Goal: Task Accomplishment & Management: Use online tool/utility

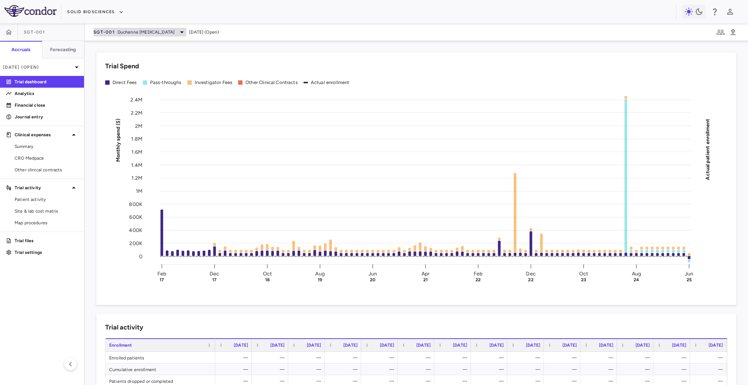
click at [142, 29] on span "Duchenne [MEDICAL_DATA]" at bounding box center [146, 32] width 57 height 7
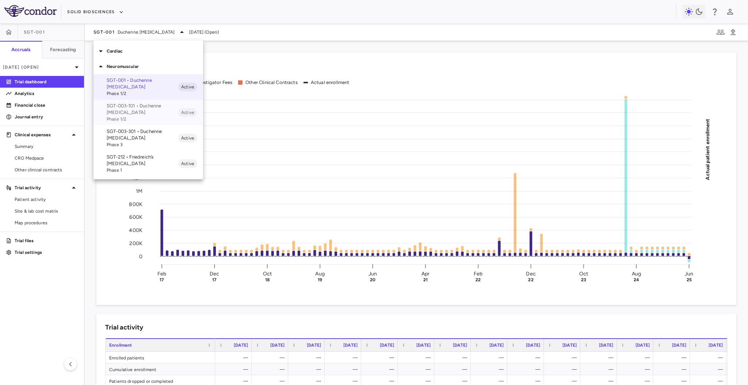
click at [141, 105] on p "SGT-003-101 • Duchenne [MEDICAL_DATA]" at bounding box center [143, 109] width 72 height 13
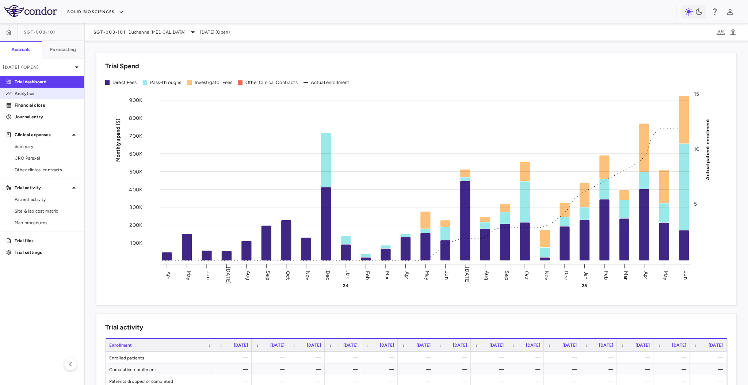
click at [40, 89] on link "Analytics" at bounding box center [42, 93] width 84 height 11
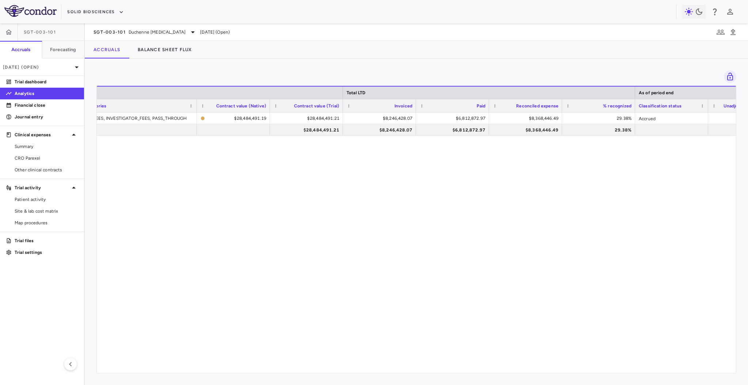
scroll to position [0, 195]
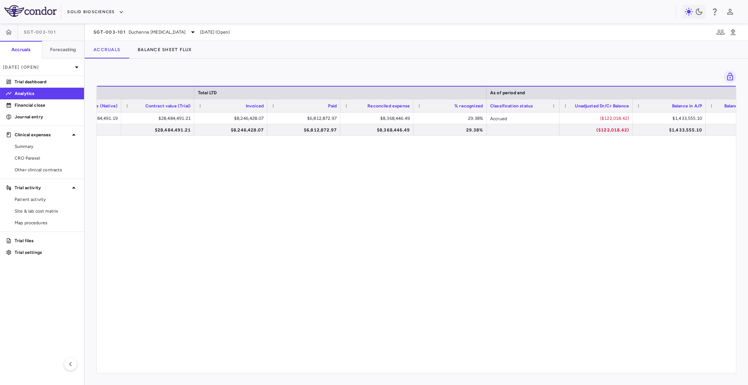
click at [387, 156] on div "DIRECT_FEES, INVESTIGATOR_FEES, PASS_THROUGH $28,484,491.19 $28,484,491.21 $8,2…" at bounding box center [416, 238] width 639 height 253
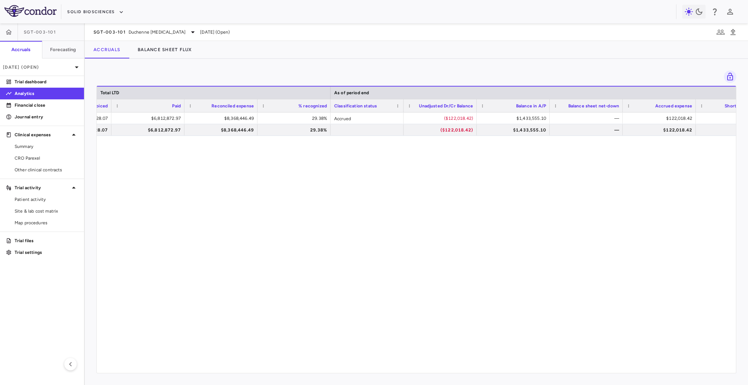
scroll to position [0, 570]
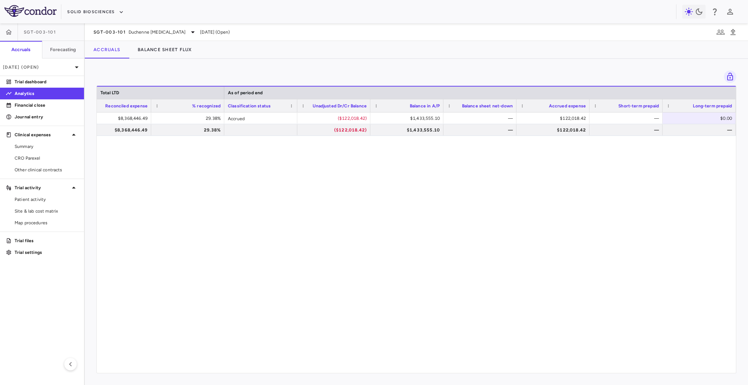
click at [268, 279] on div "$6,812,872.97 $8,368,446.49 29.38% Accrued ($122,018.42) $1,433,555.10 — $122,0…" at bounding box center [416, 238] width 639 height 253
click at [118, 30] on span "SGT-003-101" at bounding box center [109, 32] width 32 height 6
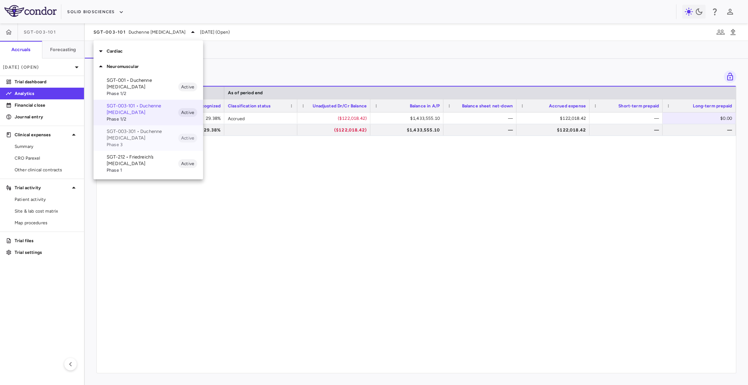
click at [135, 138] on p "SGT-003-301 • Duchenne [MEDICAL_DATA]" at bounding box center [143, 134] width 72 height 13
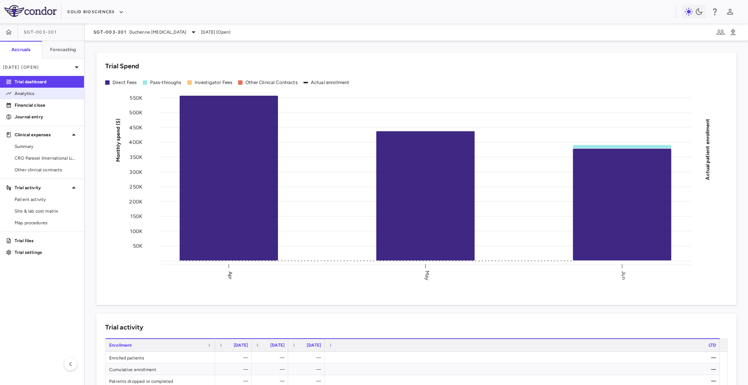
click at [32, 95] on p "Analytics" at bounding box center [47, 93] width 64 height 7
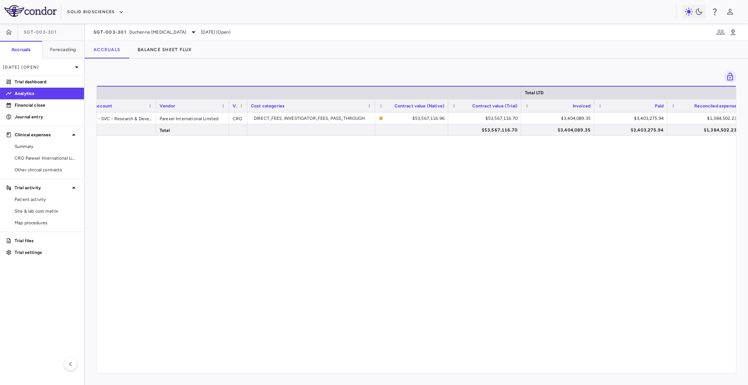
scroll to position [0, 186]
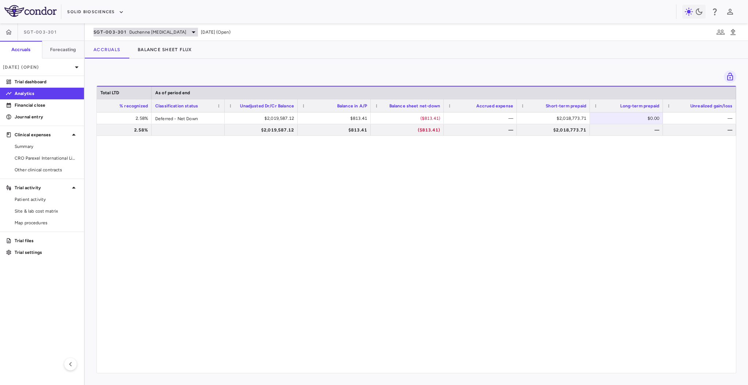
click at [133, 31] on span "Duchenne [MEDICAL_DATA]" at bounding box center [157, 32] width 57 height 7
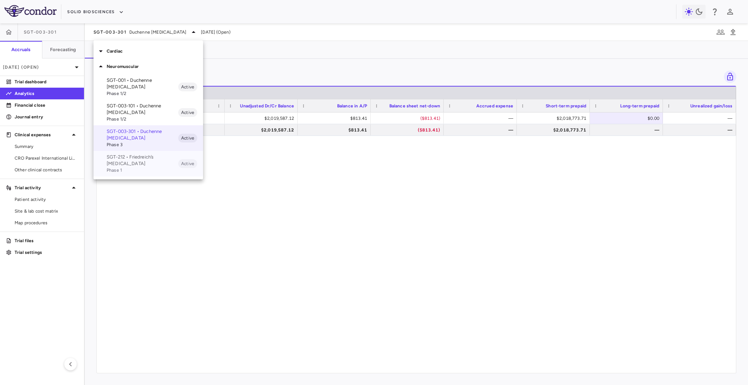
click at [122, 167] on span "Phase 1" at bounding box center [143, 170] width 72 height 7
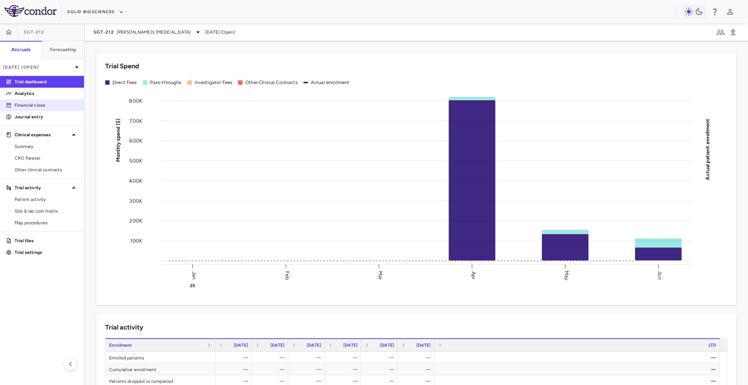
click at [49, 108] on p "Financial close" at bounding box center [47, 105] width 64 height 7
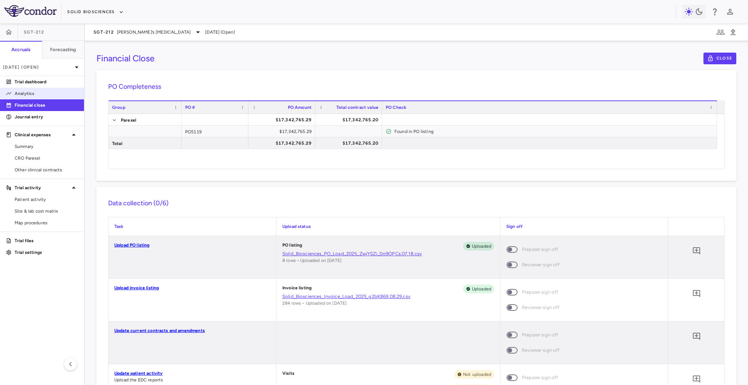
click at [49, 92] on p "Analytics" at bounding box center [47, 93] width 64 height 7
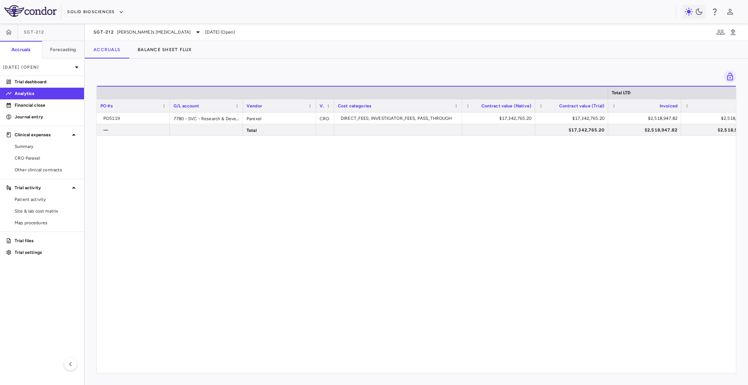
click at [431, 216] on div "PO5119 7780 - SVC - Research & Development : Trials Expense Parexel CRO DIRECT_…" at bounding box center [416, 238] width 639 height 253
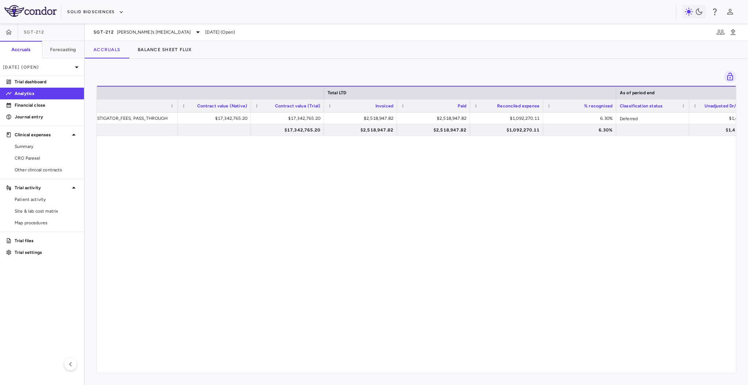
scroll to position [0, 195]
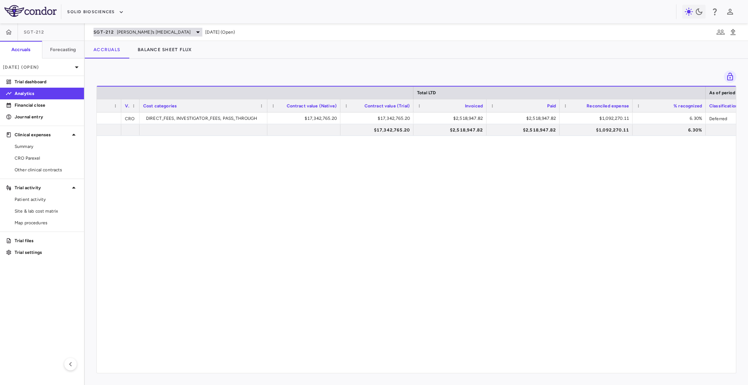
click at [113, 31] on span "SGT-212" at bounding box center [103, 32] width 20 height 6
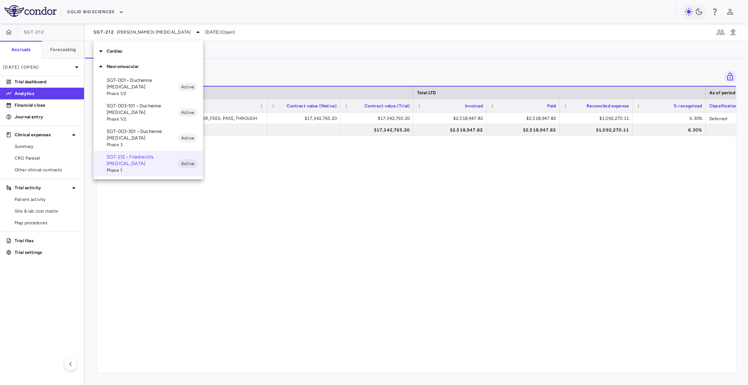
click at [141, 50] on p "Cardiac" at bounding box center [155, 51] width 96 height 7
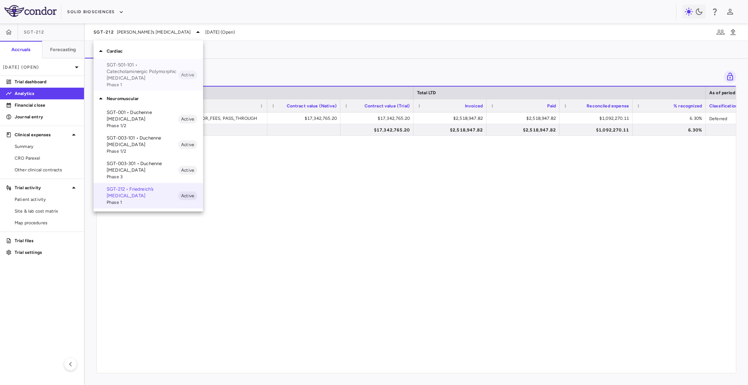
click at [135, 71] on p "SGT-501-101 • Catecholaminergic Polymorphic [MEDICAL_DATA]" at bounding box center [143, 72] width 72 height 20
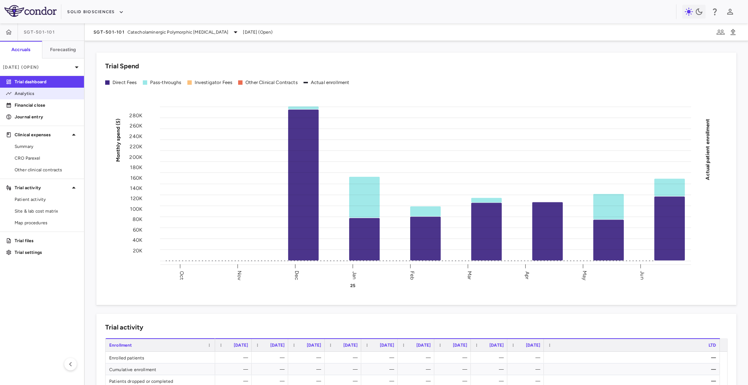
click at [32, 97] on link "Analytics" at bounding box center [42, 93] width 84 height 11
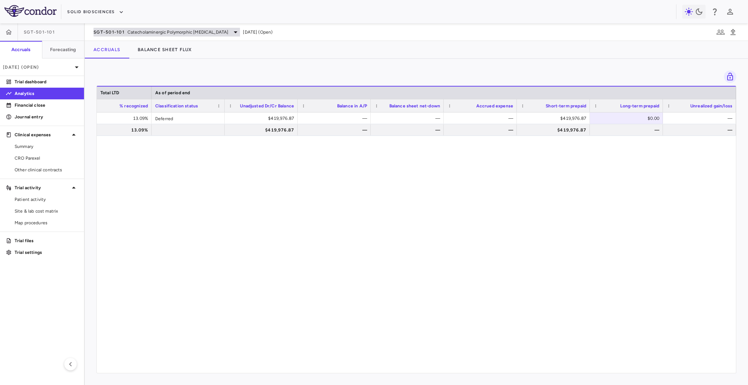
click at [126, 33] on div "SGT-501-101 Catecholaminergic Polymorphic [MEDICAL_DATA]" at bounding box center [166, 32] width 146 height 9
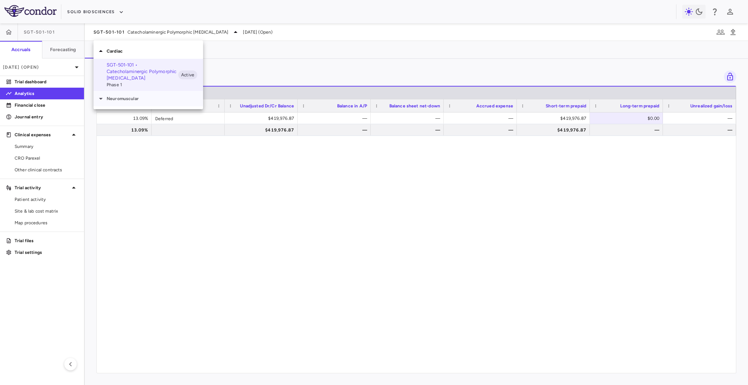
click at [135, 95] on p "Neuromuscular" at bounding box center [155, 98] width 96 height 7
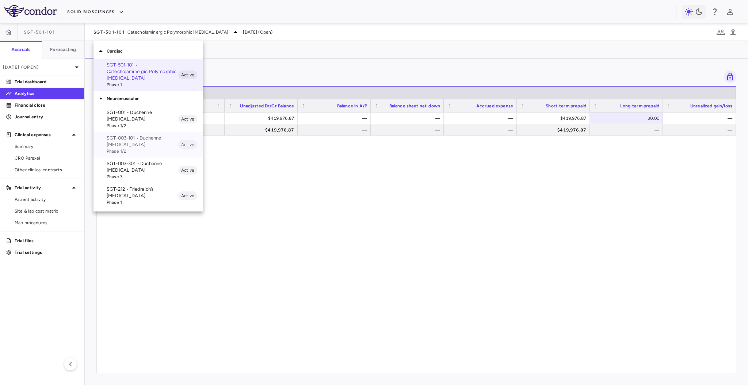
click at [121, 142] on p "SGT-003-101 • Duchenne [MEDICAL_DATA]" at bounding box center [143, 141] width 72 height 13
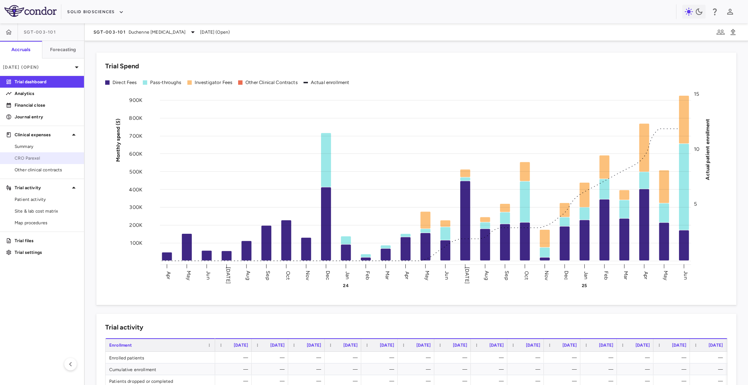
click at [38, 160] on span "CRO Parexel" at bounding box center [47, 158] width 64 height 7
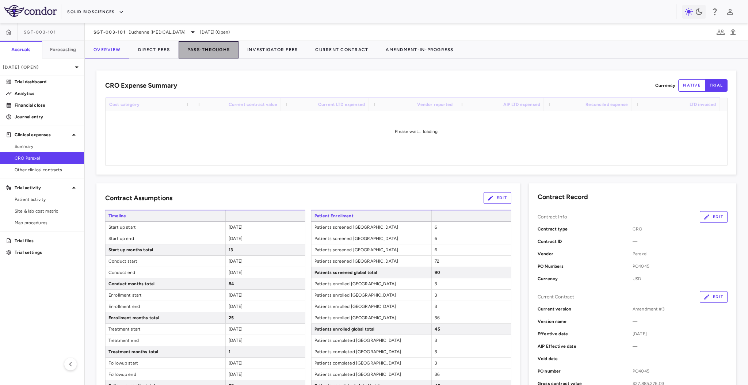
click at [205, 42] on button "Pass-Throughs" at bounding box center [209, 50] width 60 height 18
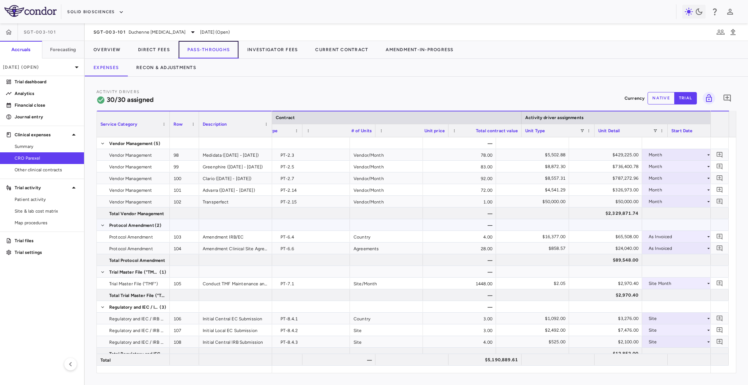
scroll to position [0, 68]
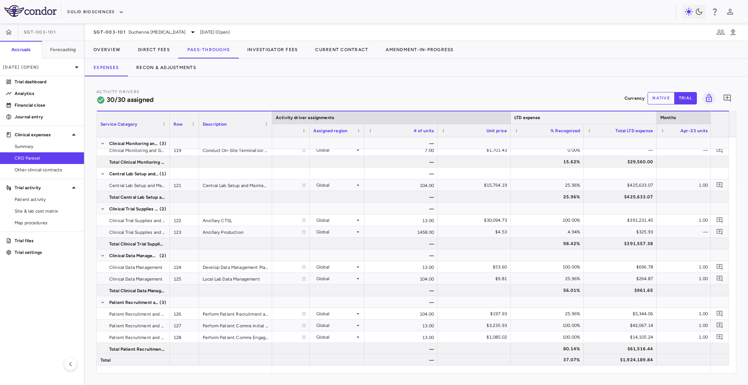
click at [656, 119] on div at bounding box center [656, 117] width 3 height 12
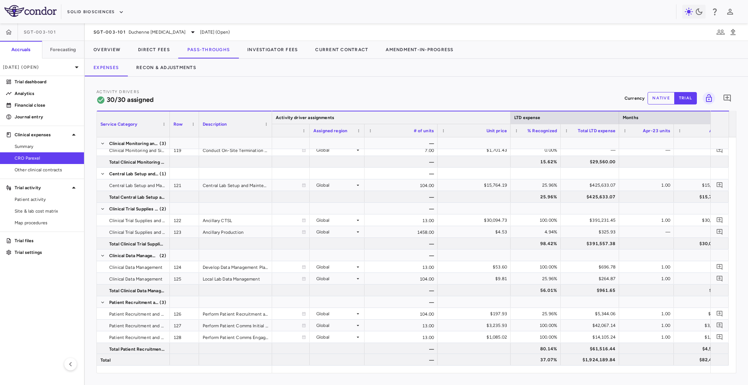
click at [509, 118] on div at bounding box center [510, 117] width 3 height 12
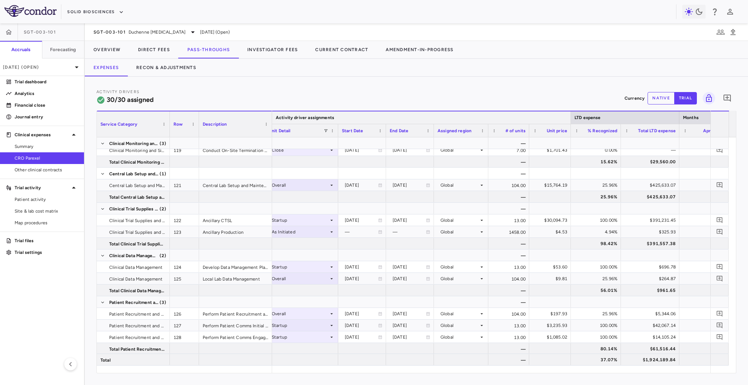
click at [569, 114] on div at bounding box center [570, 117] width 3 height 12
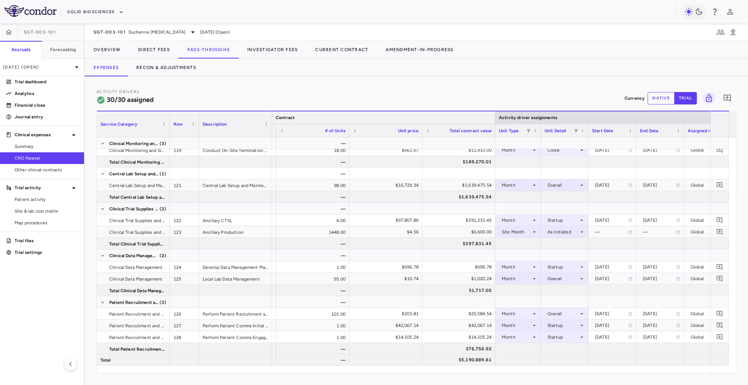
click at [494, 116] on div at bounding box center [494, 117] width 3 height 12
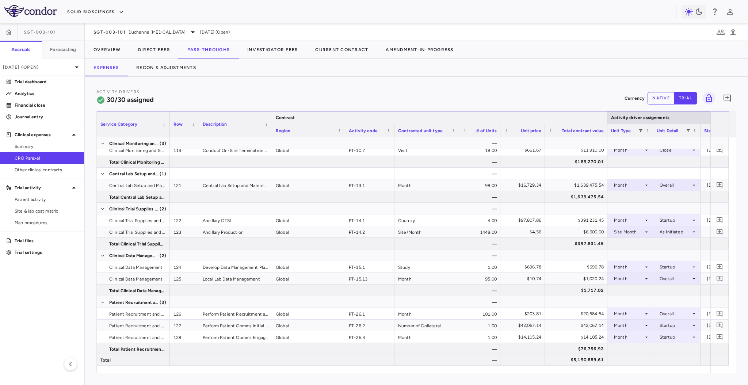
click at [606, 118] on div at bounding box center [606, 117] width 3 height 12
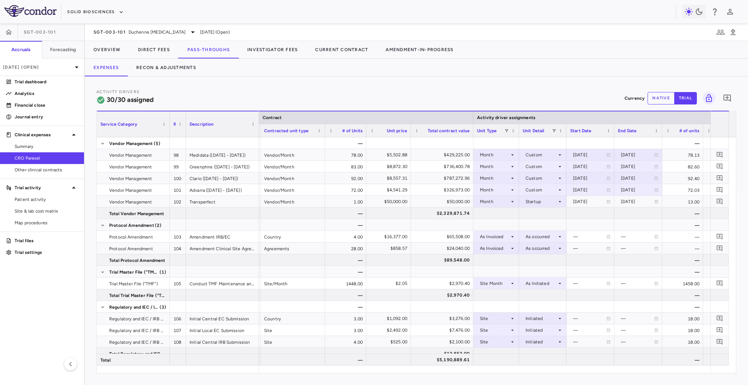
drag, startPoint x: 198, startPoint y: 129, endPoint x: 185, endPoint y: 129, distance: 13.1
click at [185, 129] on div at bounding box center [185, 124] width 3 height 26
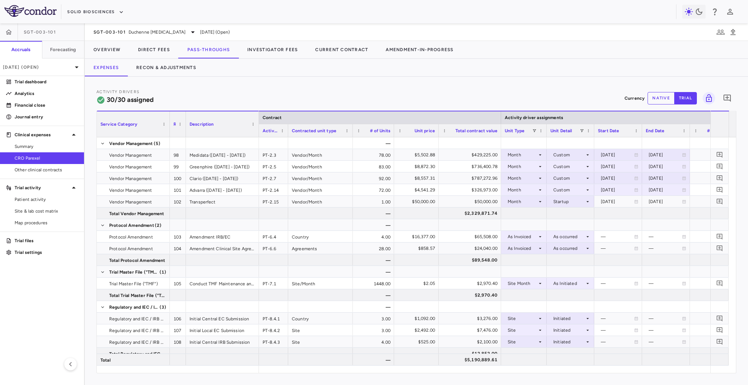
drag, startPoint x: 307, startPoint y: 130, endPoint x: 285, endPoint y: 134, distance: 22.2
click at [286, 134] on div at bounding box center [287, 130] width 3 height 13
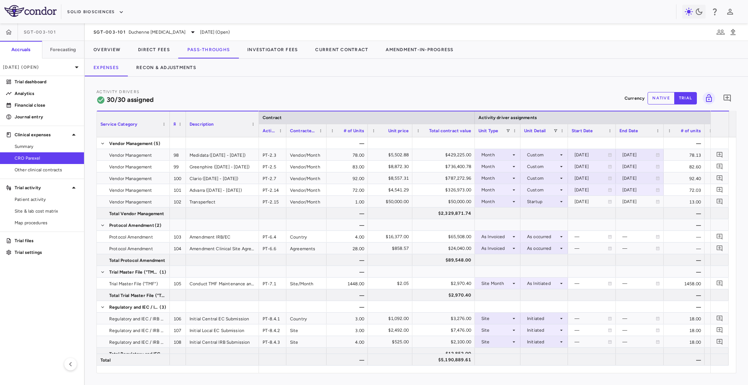
drag, startPoint x: 349, startPoint y: 129, endPoint x: 325, endPoint y: 131, distance: 24.6
click at [325, 131] on div at bounding box center [326, 130] width 3 height 13
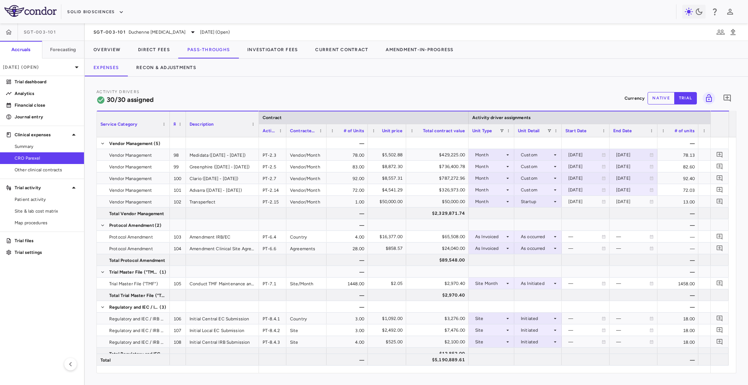
drag, startPoint x: 411, startPoint y: 128, endPoint x: 406, endPoint y: 130, distance: 5.4
click at [406, 130] on div at bounding box center [405, 130] width 3 height 13
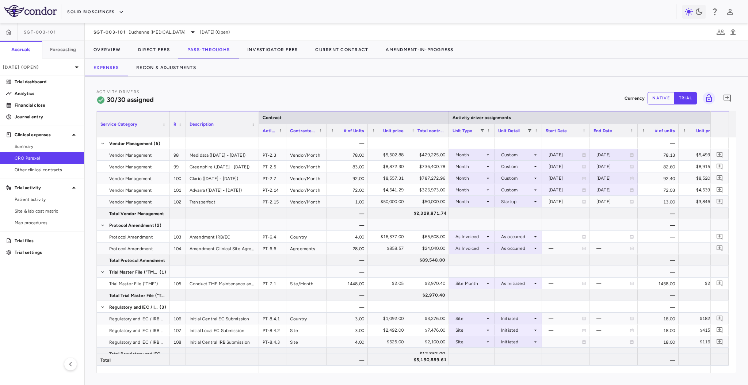
drag, startPoint x: 468, startPoint y: 129, endPoint x: 447, endPoint y: 134, distance: 21.4
click at [447, 134] on div at bounding box center [448, 130] width 3 height 13
drag, startPoint x: 494, startPoint y: 134, endPoint x: 487, endPoint y: 134, distance: 7.0
click at [487, 134] on div at bounding box center [487, 130] width 3 height 13
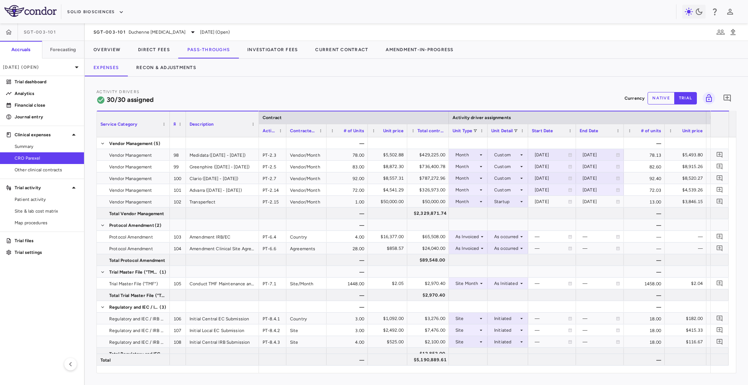
drag, startPoint x: 534, startPoint y: 132, endPoint x: 527, endPoint y: 133, distance: 7.0
click at [527, 133] on div at bounding box center [527, 130] width 3 height 13
drag, startPoint x: 574, startPoint y: 134, endPoint x: 571, endPoint y: 135, distance: 3.7
click at [571, 135] on div at bounding box center [571, 130] width 3 height 13
click at [615, 133] on div at bounding box center [616, 130] width 3 height 13
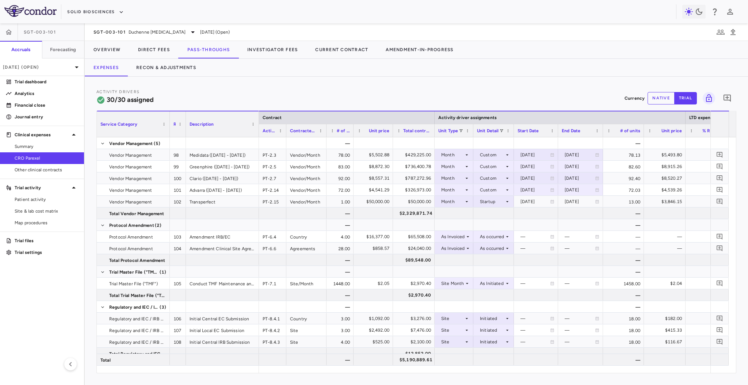
drag, startPoint x: 366, startPoint y: 132, endPoint x: 352, endPoint y: 133, distance: 14.6
click at [352, 133] on div at bounding box center [353, 130] width 3 height 13
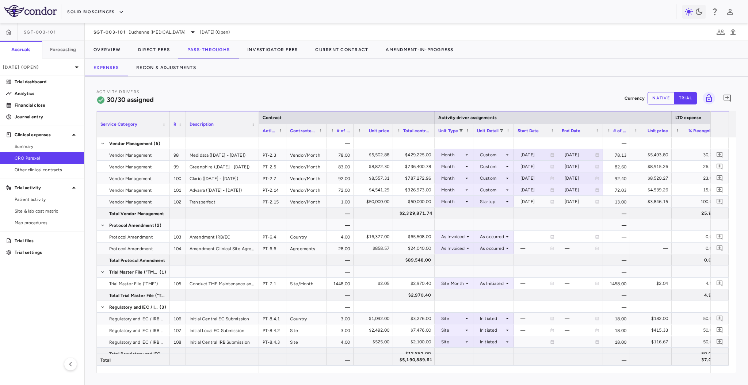
drag, startPoint x: 642, startPoint y: 130, endPoint x: 628, endPoint y: 131, distance: 13.9
click at [628, 131] on div at bounding box center [629, 130] width 3 height 13
drag, startPoint x: 669, startPoint y: 129, endPoint x: 661, endPoint y: 131, distance: 8.9
click at [661, 131] on div at bounding box center [662, 130] width 3 height 13
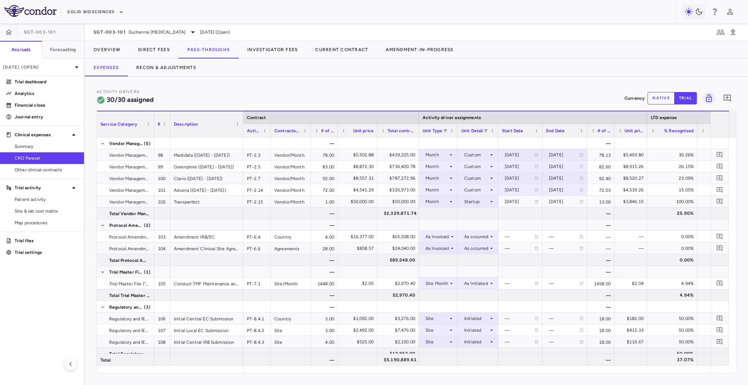
drag, startPoint x: 168, startPoint y: 127, endPoint x: 153, endPoint y: 131, distance: 16.0
click at [153, 131] on div at bounding box center [153, 124] width 3 height 26
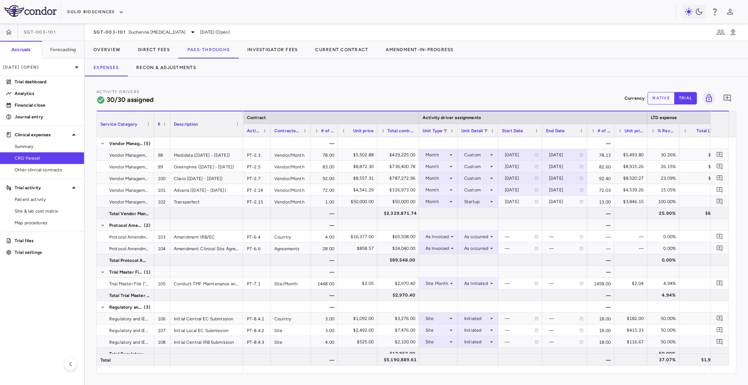
drag, startPoint x: 696, startPoint y: 133, endPoint x: 678, endPoint y: 137, distance: 18.4
click at [678, 137] on div "Service Category Row Description Contract Activity driver assignments 98" at bounding box center [416, 242] width 639 height 262
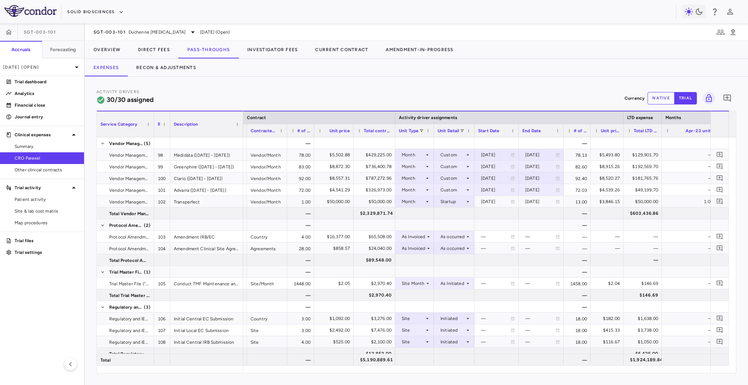
drag, startPoint x: 680, startPoint y: 131, endPoint x: 660, endPoint y: 136, distance: 20.5
click at [660, 136] on div at bounding box center [661, 130] width 3 height 13
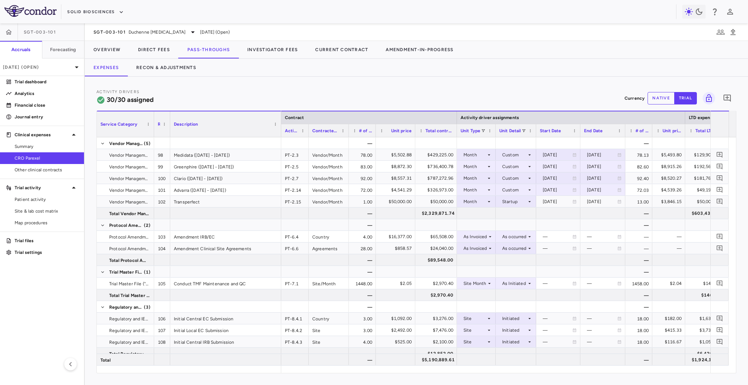
drag, startPoint x: 241, startPoint y: 131, endPoint x: 279, endPoint y: 137, distance: 38.4
click at [279, 137] on div at bounding box center [280, 124] width 3 height 26
click at [277, 137] on div "Service Category Row Description Contract Activity driver assignments 99" at bounding box center [416, 242] width 639 height 262
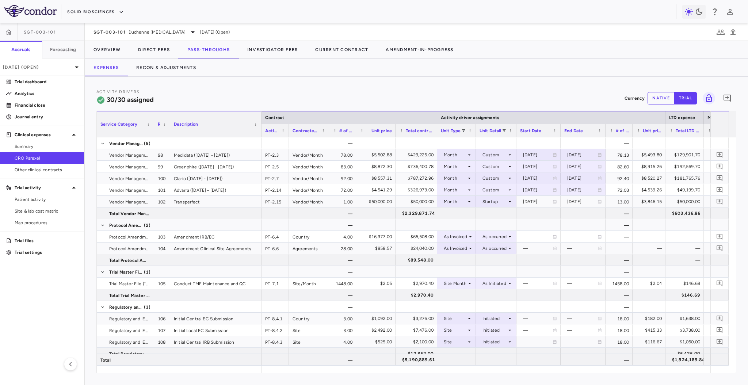
drag, startPoint x: 277, startPoint y: 132, endPoint x: 258, endPoint y: 133, distance: 18.3
click at [260, 133] on div at bounding box center [261, 124] width 3 height 26
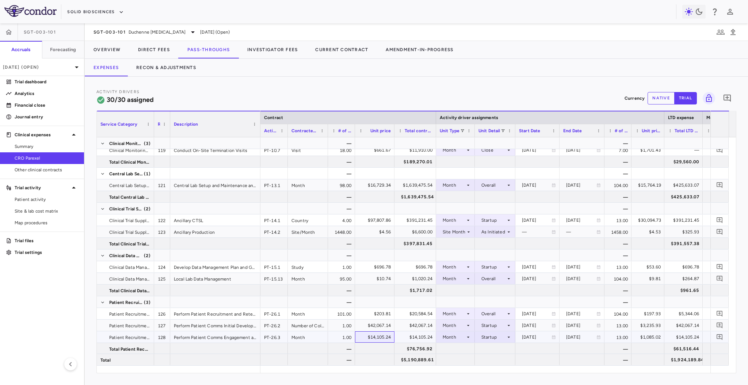
click at [370, 338] on div "$14,105.24" at bounding box center [375, 337] width 29 height 12
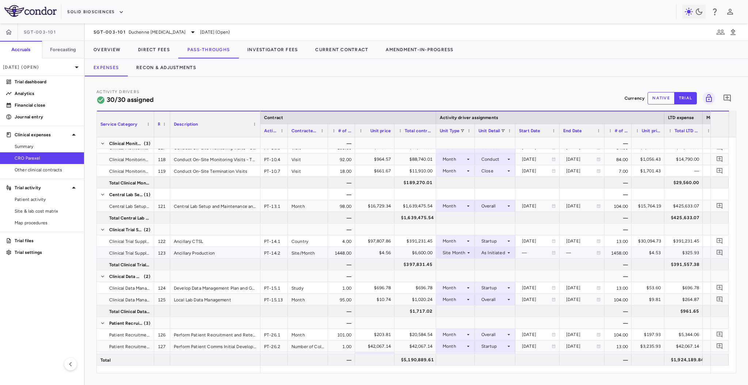
click at [498, 251] on div "As Initiated" at bounding box center [493, 253] width 24 height 12
click at [498, 251] on div at bounding box center [374, 192] width 748 height 385
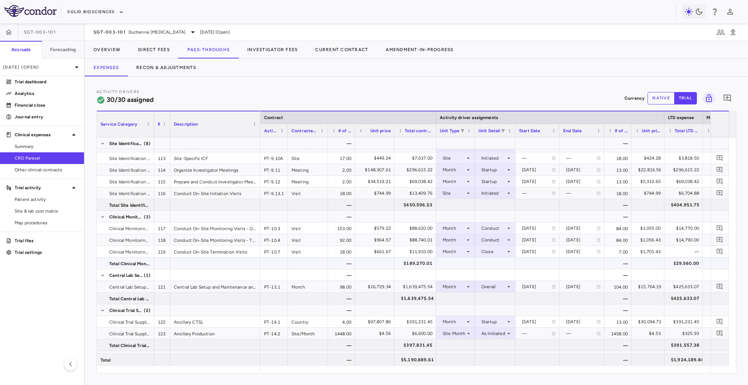
scroll to position [258, 0]
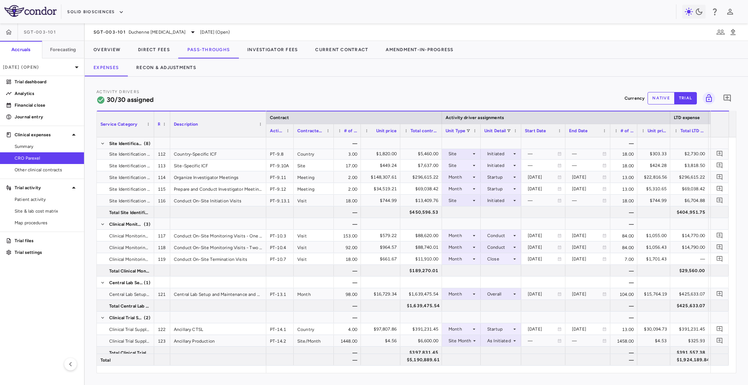
drag, startPoint x: 259, startPoint y: 131, endPoint x: 265, endPoint y: 133, distance: 6.5
click at [265, 133] on div at bounding box center [265, 124] width 3 height 26
click at [472, 235] on icon at bounding box center [474, 236] width 6 height 6
click at [471, 261] on div "Patient Month" at bounding box center [469, 260] width 34 height 7
click at [502, 237] on div at bounding box center [500, 235] width 33 height 11
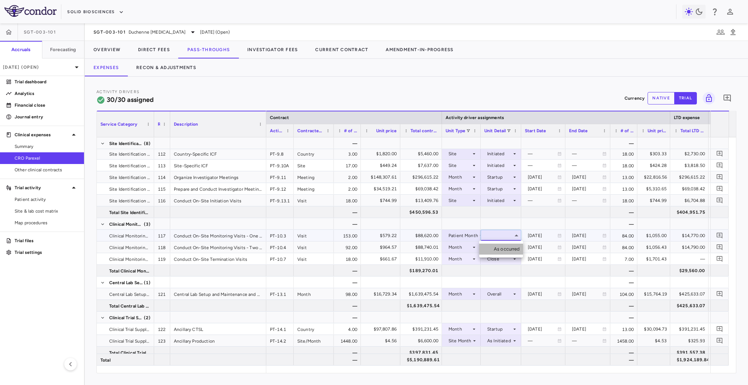
click at [514, 254] on li "As occurred" at bounding box center [501, 248] width 44 height 11
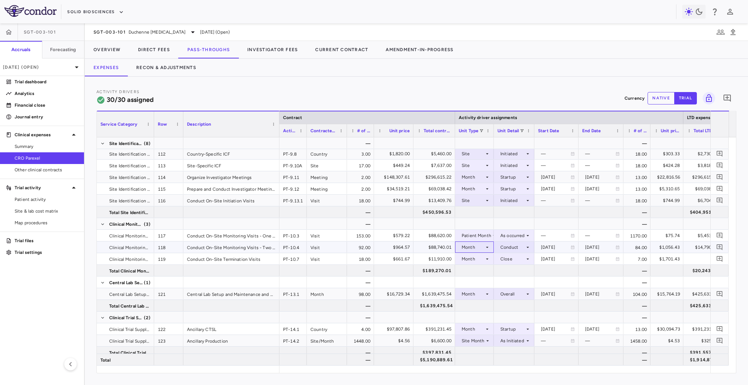
click at [476, 246] on div "Month" at bounding box center [472, 247] width 23 height 12
click at [478, 272] on div "Patient Month" at bounding box center [482, 271] width 34 height 7
click at [507, 247] on div at bounding box center [513, 247] width 33 height 11
click at [519, 259] on div "As occurred" at bounding box center [521, 260] width 29 height 7
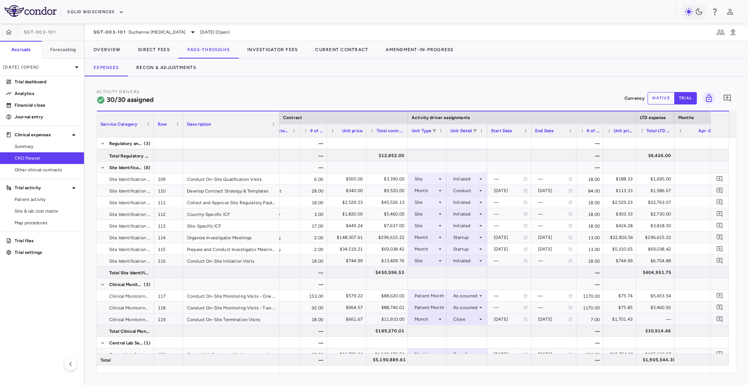
scroll to position [0, 24]
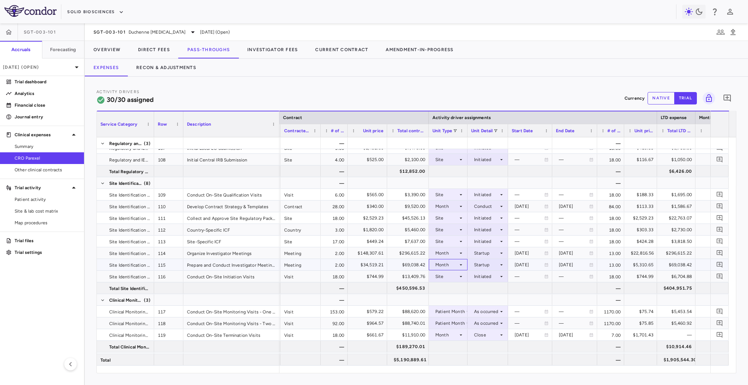
click at [457, 266] on div "Month" at bounding box center [446, 265] width 23 height 12
click at [456, 333] on div "As Invoiced" at bounding box center [452, 333] width 29 height 7
click at [487, 262] on div at bounding box center [487, 264] width 33 height 11
click at [488, 275] on div "As occurred" at bounding box center [494, 278] width 29 height 7
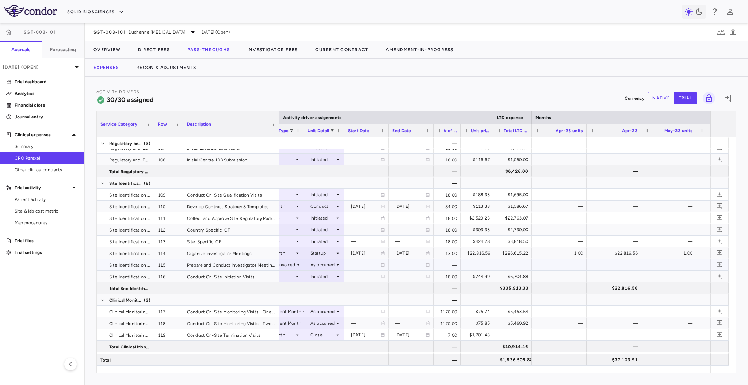
scroll to position [0, 190]
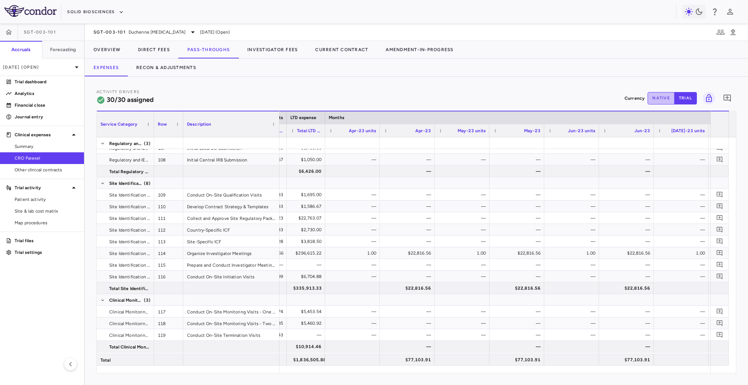
click at [659, 101] on button "native" at bounding box center [660, 98] width 27 height 12
type button "native"
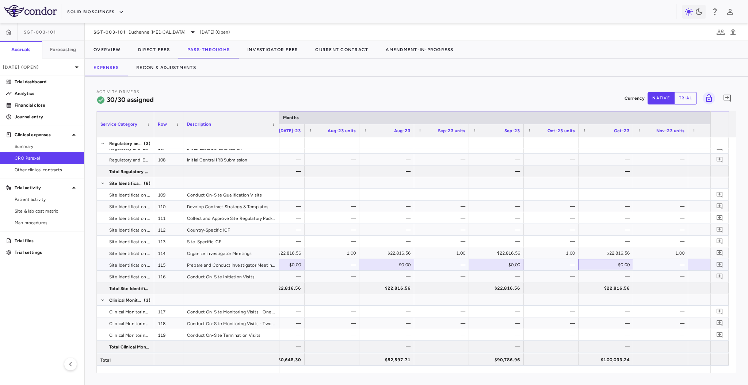
click at [594, 268] on div "$0.00" at bounding box center [607, 265] width 45 height 12
type input "********"
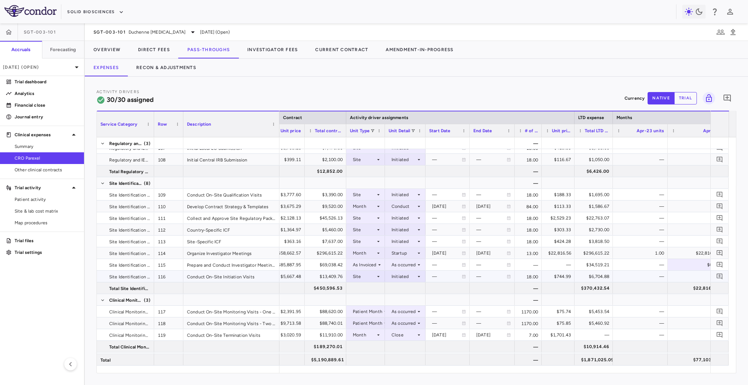
scroll to position [0, 112]
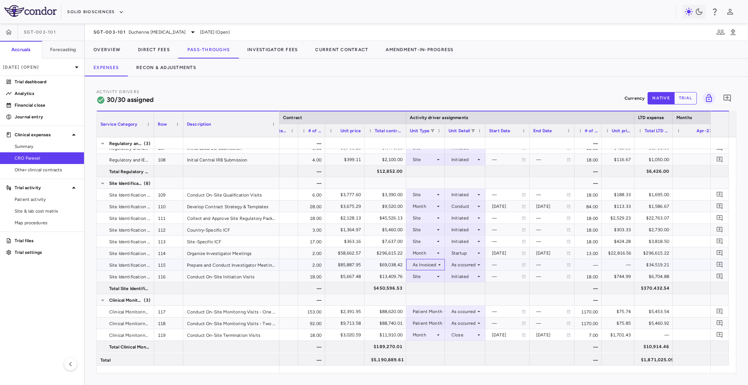
click at [422, 265] on div "As Invoiced" at bounding box center [424, 265] width 24 height 12
click at [432, 344] on div "% Complete" at bounding box center [431, 344] width 30 height 7
click at [455, 262] on div at bounding box center [464, 264] width 33 height 11
click at [461, 275] on div "As occurred" at bounding box center [471, 278] width 29 height 7
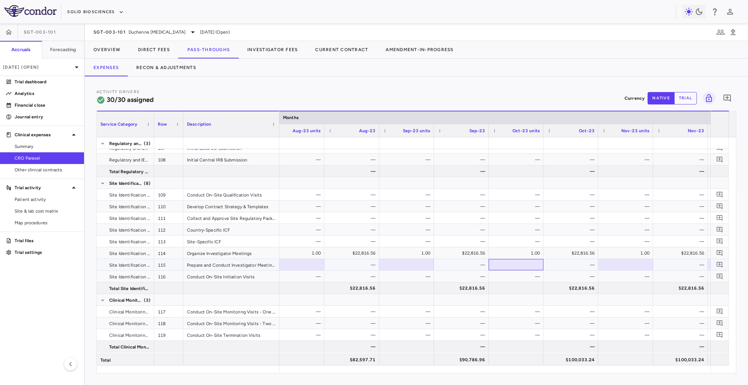
click at [515, 266] on div at bounding box center [515, 264] width 47 height 11
click at [531, 265] on div "0.50%" at bounding box center [517, 265] width 45 height 12
click at [531, 318] on input "***" at bounding box center [522, 324] width 66 height 13
drag, startPoint x: 521, startPoint y: 264, endPoint x: 559, endPoint y: 258, distance: 39.0
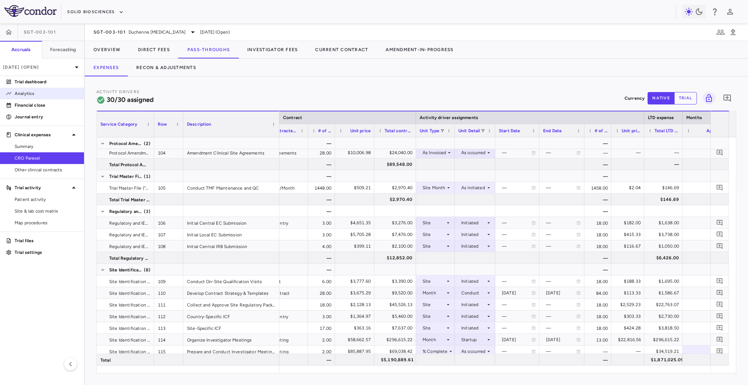
click at [37, 91] on p "Analytics" at bounding box center [47, 93] width 64 height 7
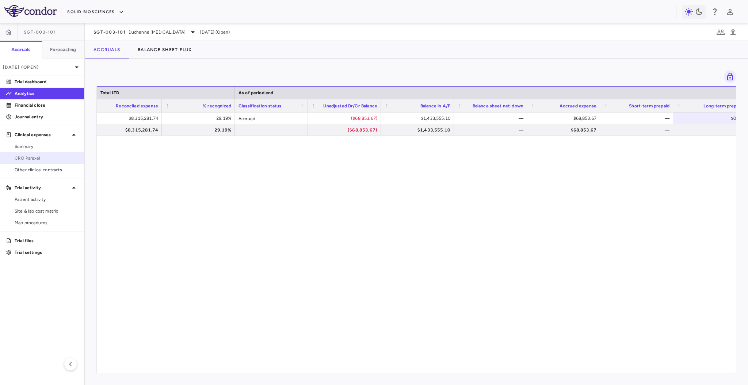
click at [38, 153] on link "CRO Parexel" at bounding box center [42, 158] width 84 height 11
